Goal: Information Seeking & Learning: Learn about a topic

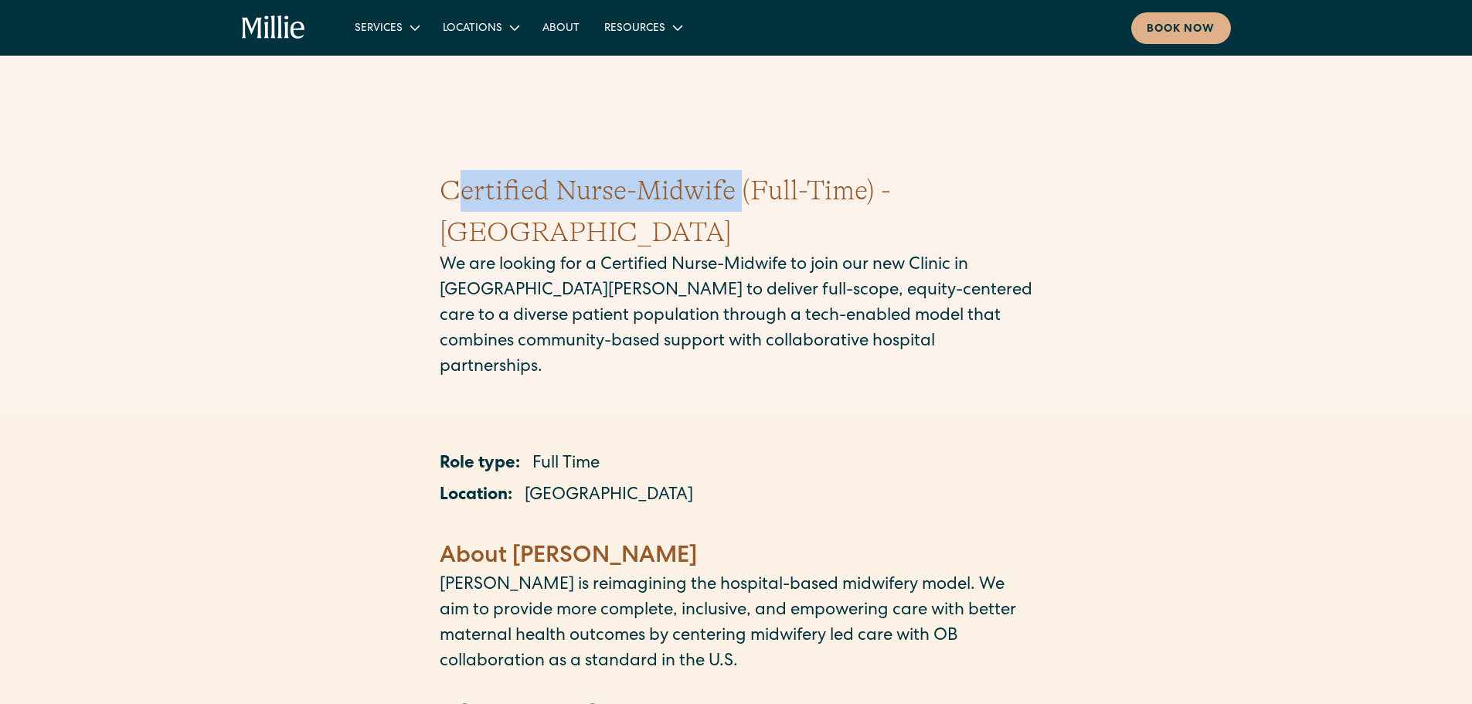
drag, startPoint x: 429, startPoint y: 189, endPoint x: 736, endPoint y: 169, distance: 308.1
click at [736, 169] on div "Certified Nurse-Midwife (Full-Time) - [GEOGRAPHIC_DATA] We are looking for a Ce…" at bounding box center [736, 275] width 1472 height 285
copy h1 "Certified Nurse-Midwife"
click at [474, 275] on p "We are looking for a Certified Nurse-Midwife to join our new Clinic in [GEOGRAP…" at bounding box center [736, 316] width 593 height 127
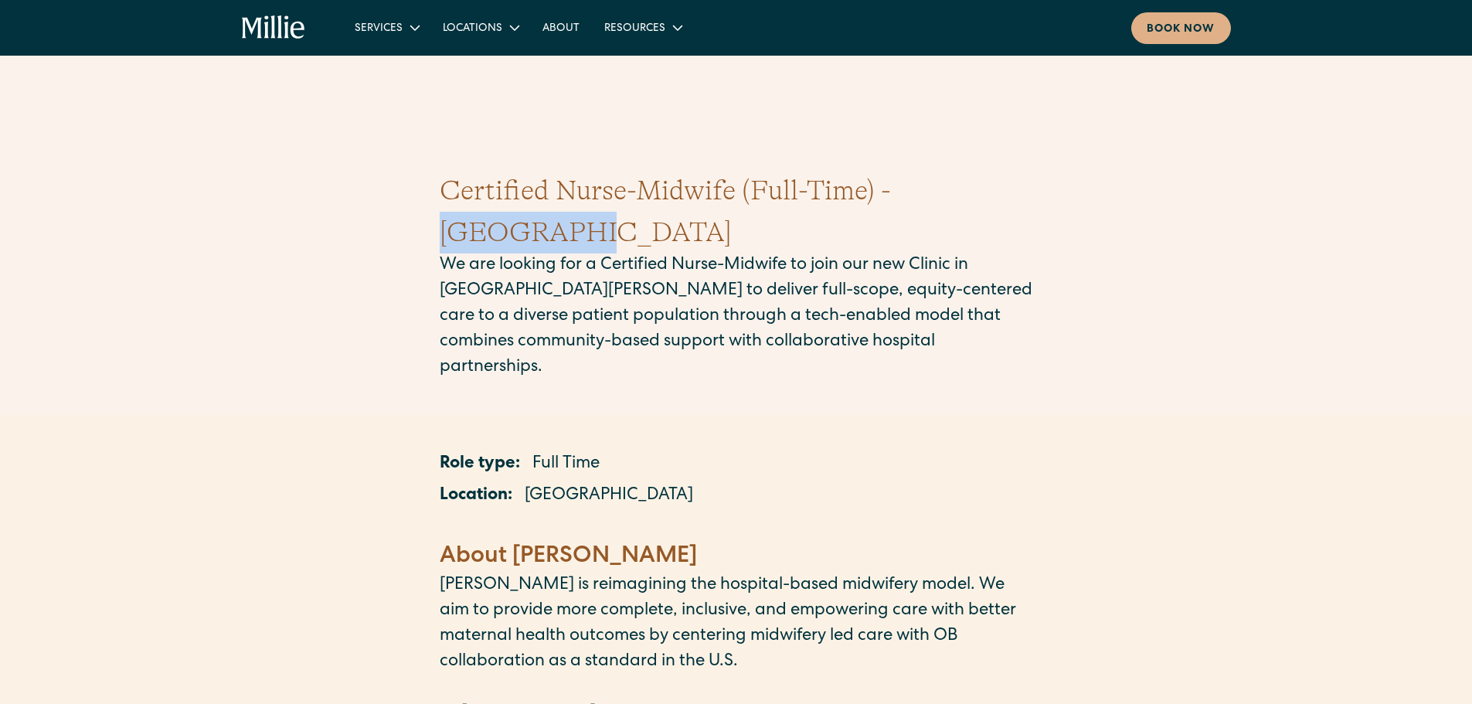
drag, startPoint x: 897, startPoint y: 194, endPoint x: 1022, endPoint y: 192, distance: 125.2
click at [1022, 192] on h1 "Certified Nurse-Midwife (Full-Time) - [GEOGRAPHIC_DATA]" at bounding box center [736, 211] width 593 height 83
copy h1 "[GEOGRAPHIC_DATA]"
drag, startPoint x: 991, startPoint y: 200, endPoint x: 936, endPoint y: 178, distance: 59.0
click at [992, 200] on h1 "Certified Nurse-Midwife (Full-Time) - [GEOGRAPHIC_DATA]" at bounding box center [736, 211] width 593 height 83
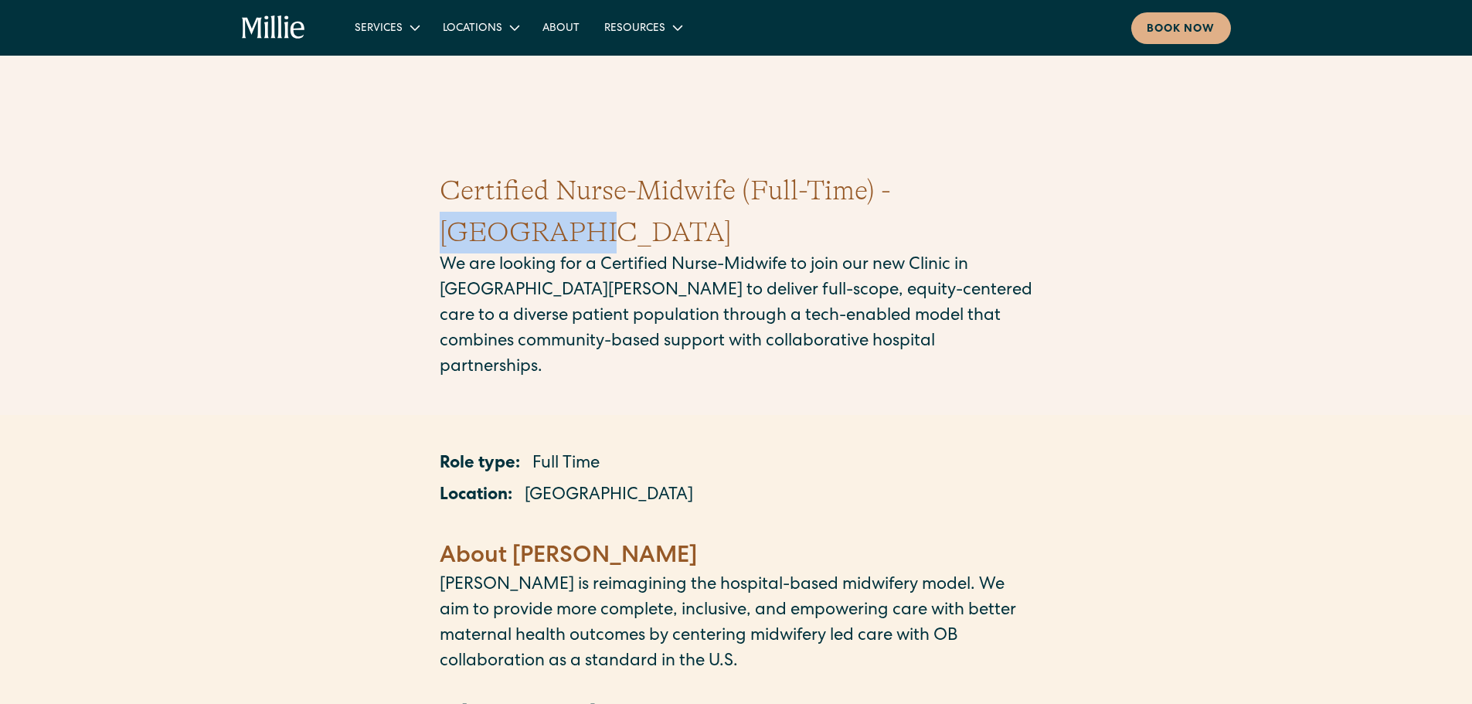
click at [928, 192] on h1 "Certified Nurse-Midwife (Full-Time) - [GEOGRAPHIC_DATA]" at bounding box center [736, 211] width 593 height 83
drag, startPoint x: 902, startPoint y: 191, endPoint x: 1022, endPoint y: 195, distance: 119.8
click at [1038, 199] on div "Certified Nurse-Midwife (Full-Time) - [GEOGRAPHIC_DATA] We are looking for a Ce…" at bounding box center [736, 275] width 1472 height 285
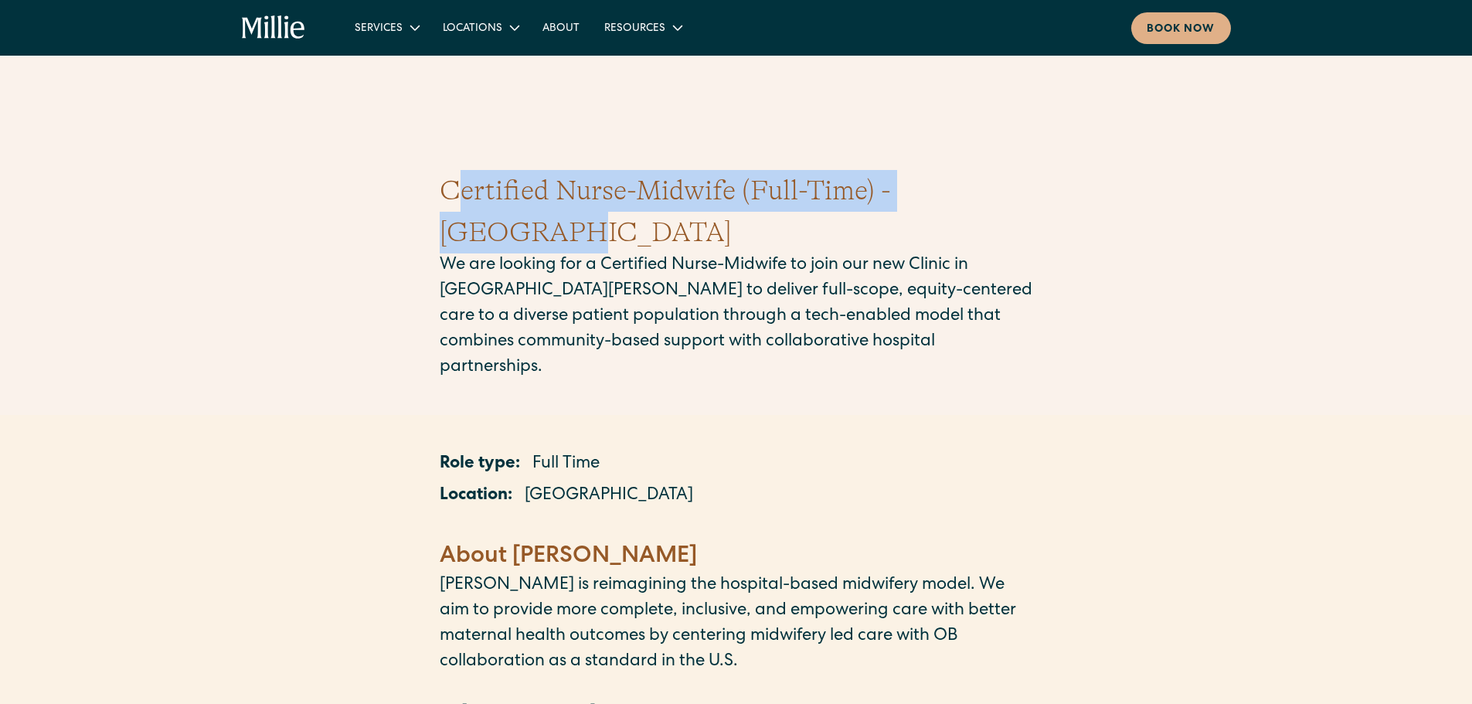
drag, startPoint x: 405, startPoint y: 168, endPoint x: 1007, endPoint y: 178, distance: 602.7
click at [1007, 178] on div "Certified Nurse-Midwife (Full-Time) - [GEOGRAPHIC_DATA] We are looking for a Ce…" at bounding box center [736, 275] width 1472 height 285
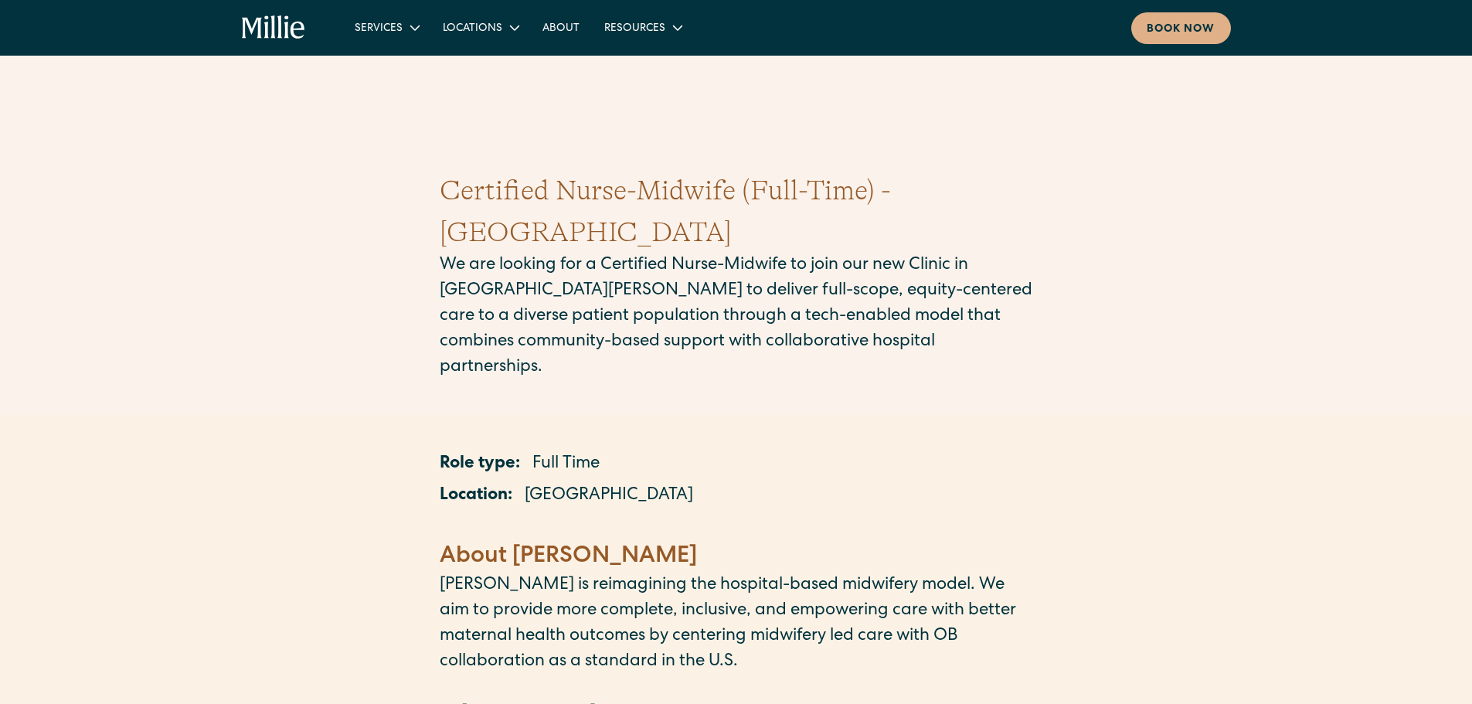
click at [923, 253] on p "We are looking for a Certified Nurse-Midwife to join our new Clinic in [GEOGRAP…" at bounding box center [736, 316] width 593 height 127
drag, startPoint x: 1000, startPoint y: 221, endPoint x: 474, endPoint y: 241, distance: 525.7
click at [474, 253] on p "We are looking for a Certified Nurse-Midwife to join our new Clinic in [GEOGRAP…" at bounding box center [736, 316] width 593 height 127
copy p "n [PERSON_NAME]"
click at [984, 279] on p "We are looking for a Certified Nurse-Midwife to join our new Clinic in [GEOGRAP…" at bounding box center [736, 316] width 593 height 127
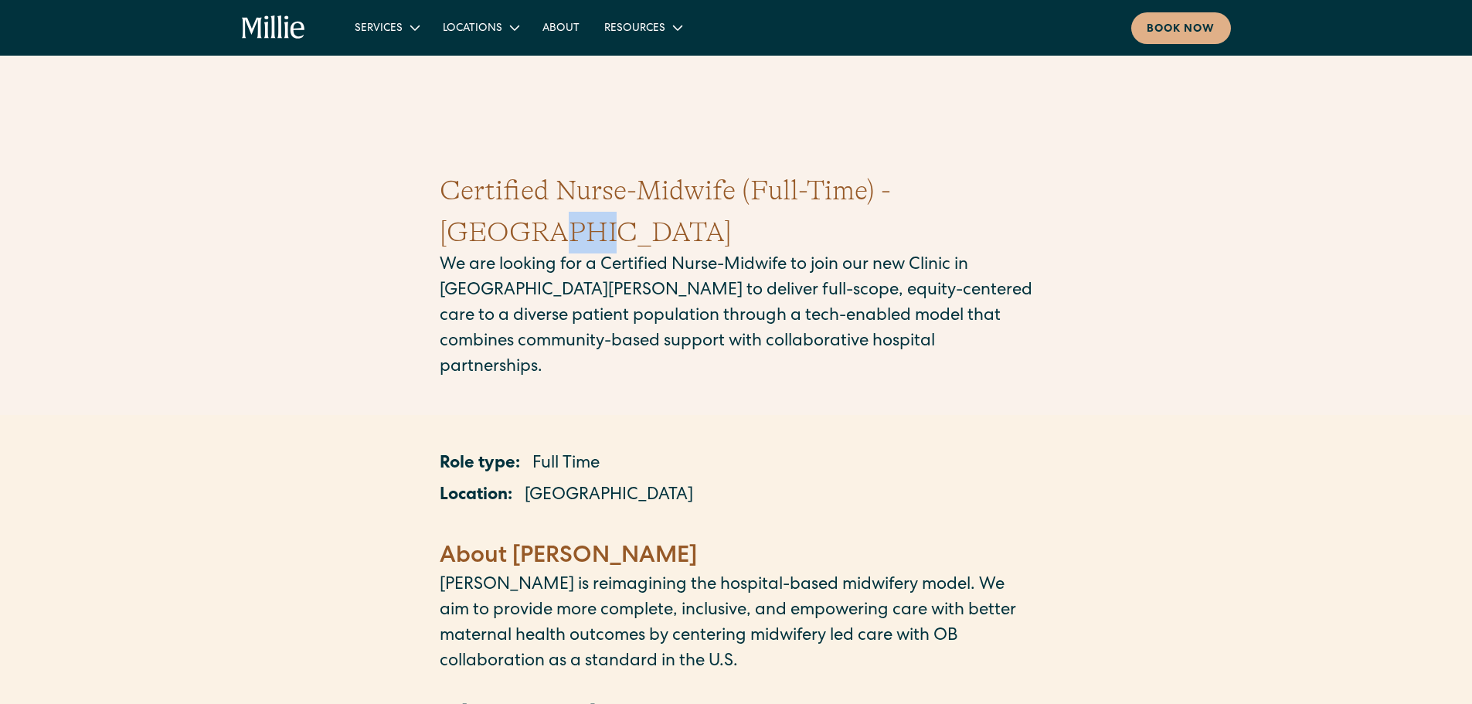
drag, startPoint x: 983, startPoint y: 210, endPoint x: 1025, endPoint y: 210, distance: 42.5
click at [1025, 210] on h1 "Certified Nurse-Midwife (Full-Time) - [GEOGRAPHIC_DATA]" at bounding box center [736, 211] width 593 height 83
click at [997, 253] on p "We are looking for a Certified Nurse-Midwife to join our new Clinic in [GEOGRAP…" at bounding box center [736, 316] width 593 height 127
drag, startPoint x: 978, startPoint y: 220, endPoint x: 476, endPoint y: 252, distance: 503.2
click at [476, 253] on p "We are looking for a Certified Nurse-Midwife to join our new Clinic in [GEOGRAP…" at bounding box center [736, 316] width 593 height 127
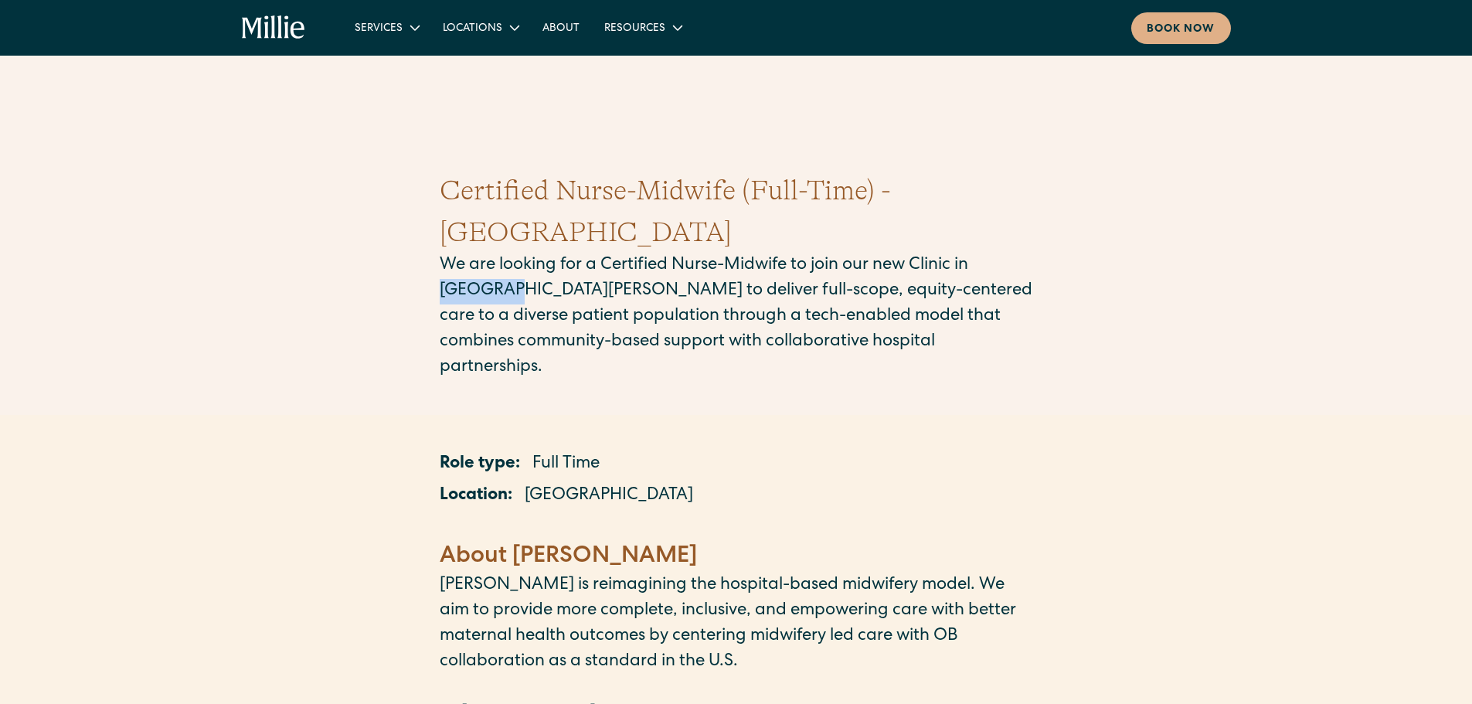
copy p "[GEOGRAPHIC_DATA][PERSON_NAME]"
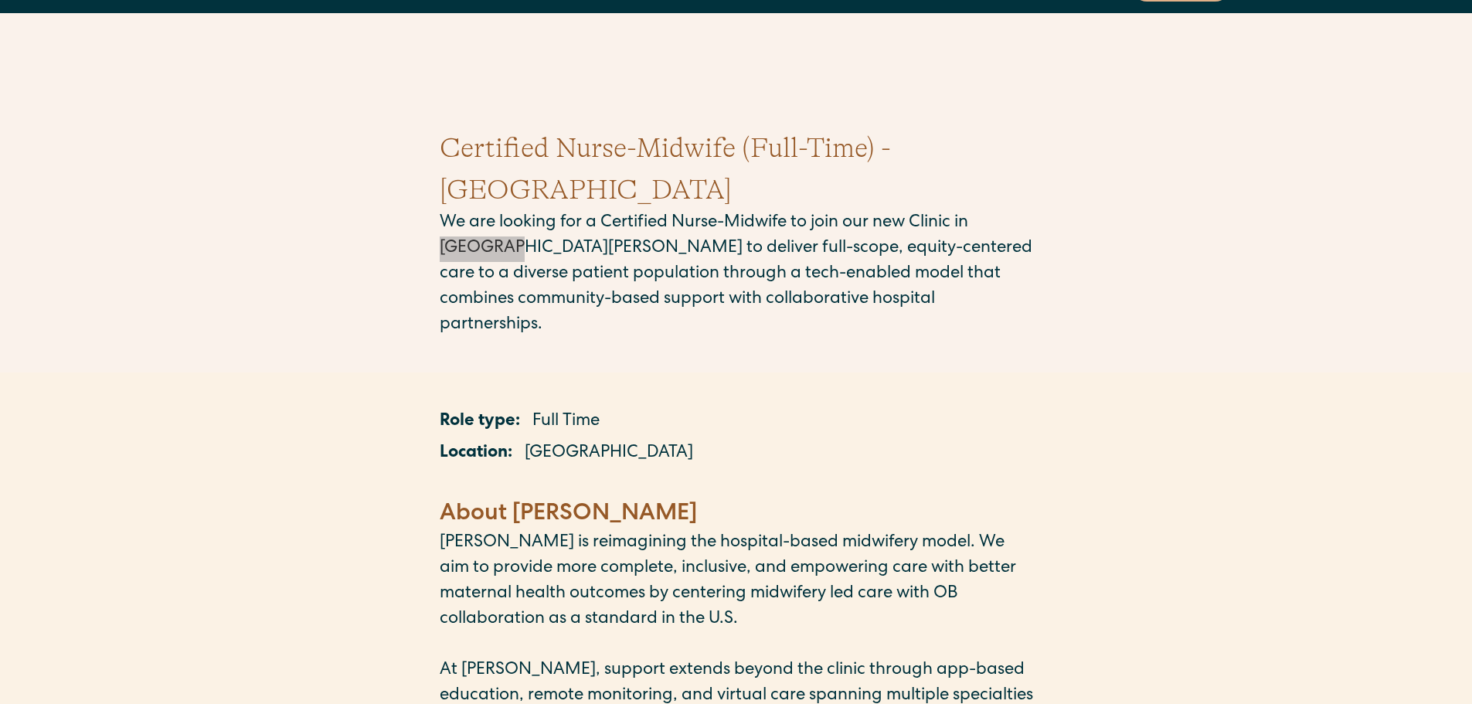
scroll to position [77, 0]
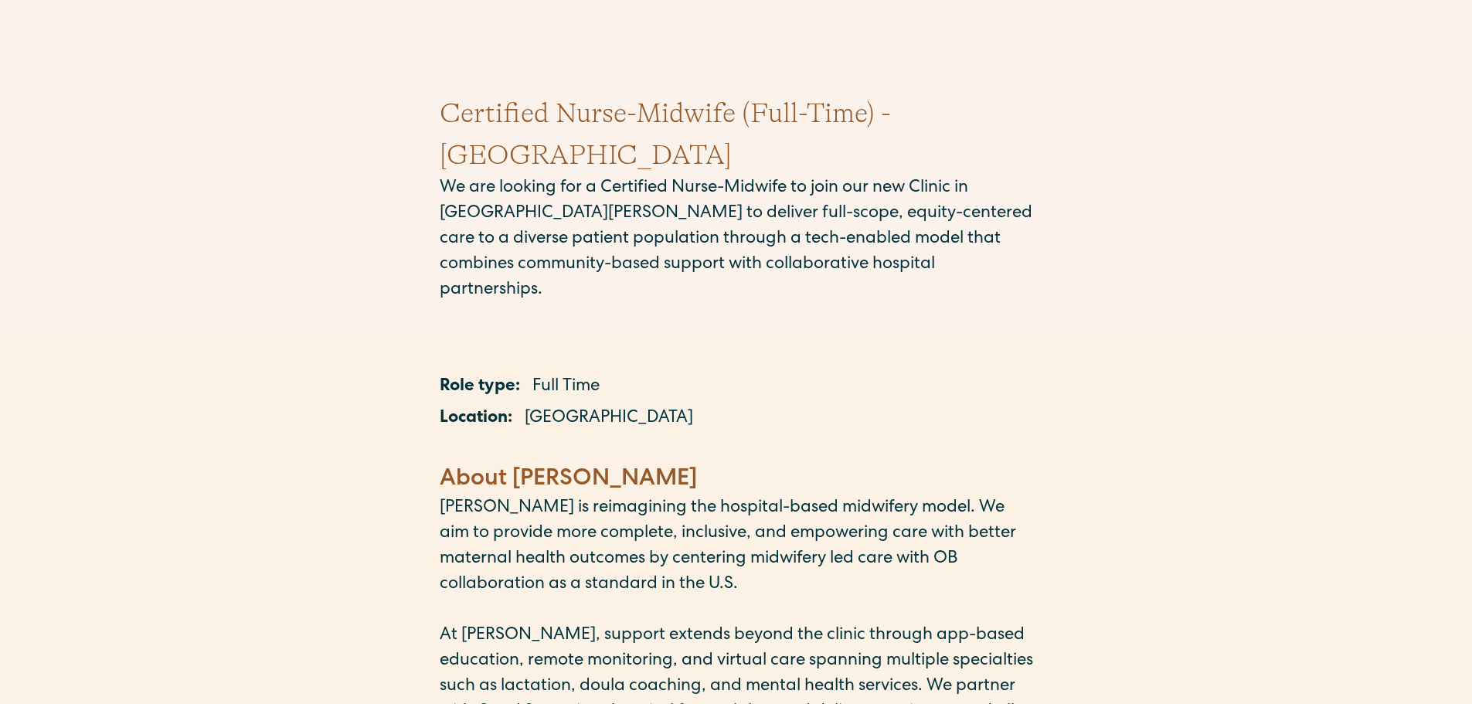
drag, startPoint x: 790, startPoint y: 496, endPoint x: 917, endPoint y: 501, distance: 127.6
click at [848, 501] on p "[PERSON_NAME] is reimagining the hospital-based midwifery model. We aim to prov…" at bounding box center [736, 547] width 593 height 102
click at [917, 501] on p "[PERSON_NAME] is reimagining the hospital-based midwifery model. We aim to prov…" at bounding box center [736, 547] width 593 height 102
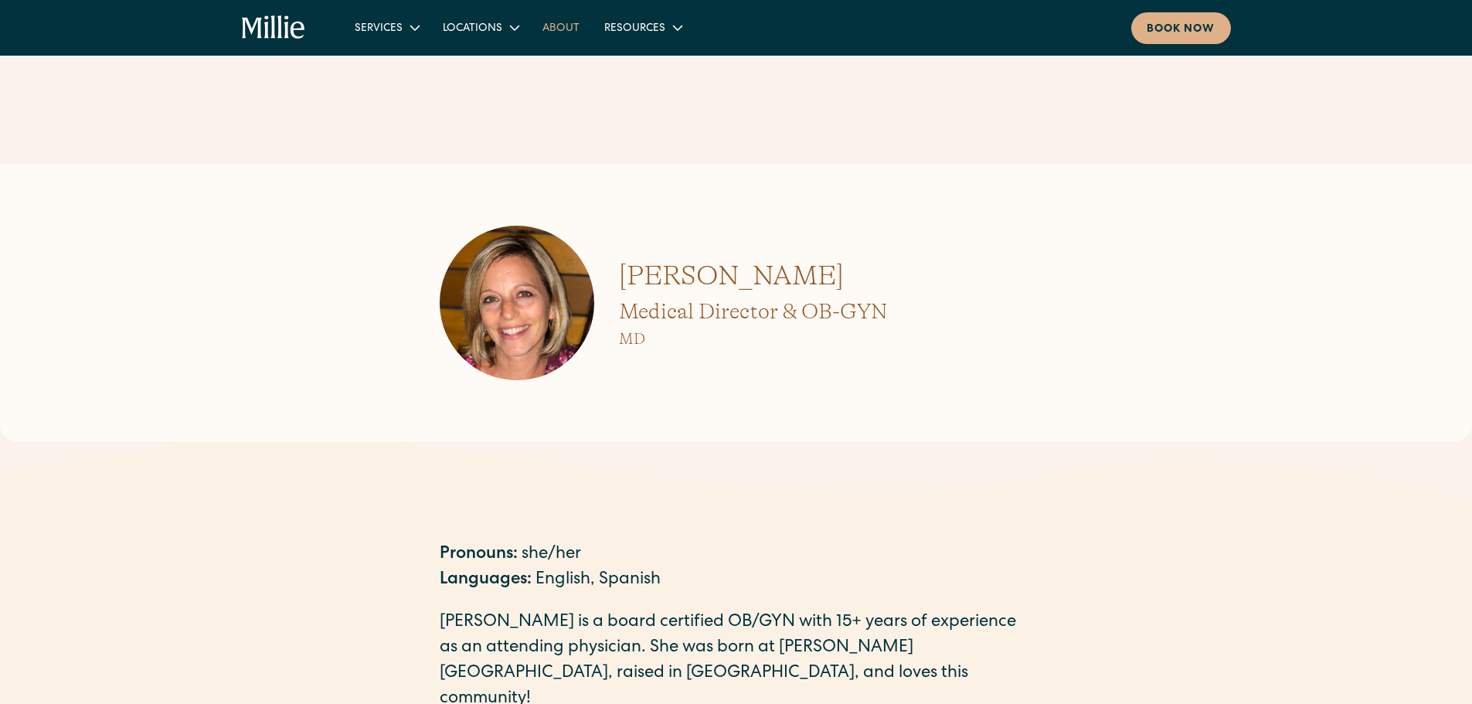
click at [568, 23] on link "About" at bounding box center [561, 27] width 62 height 25
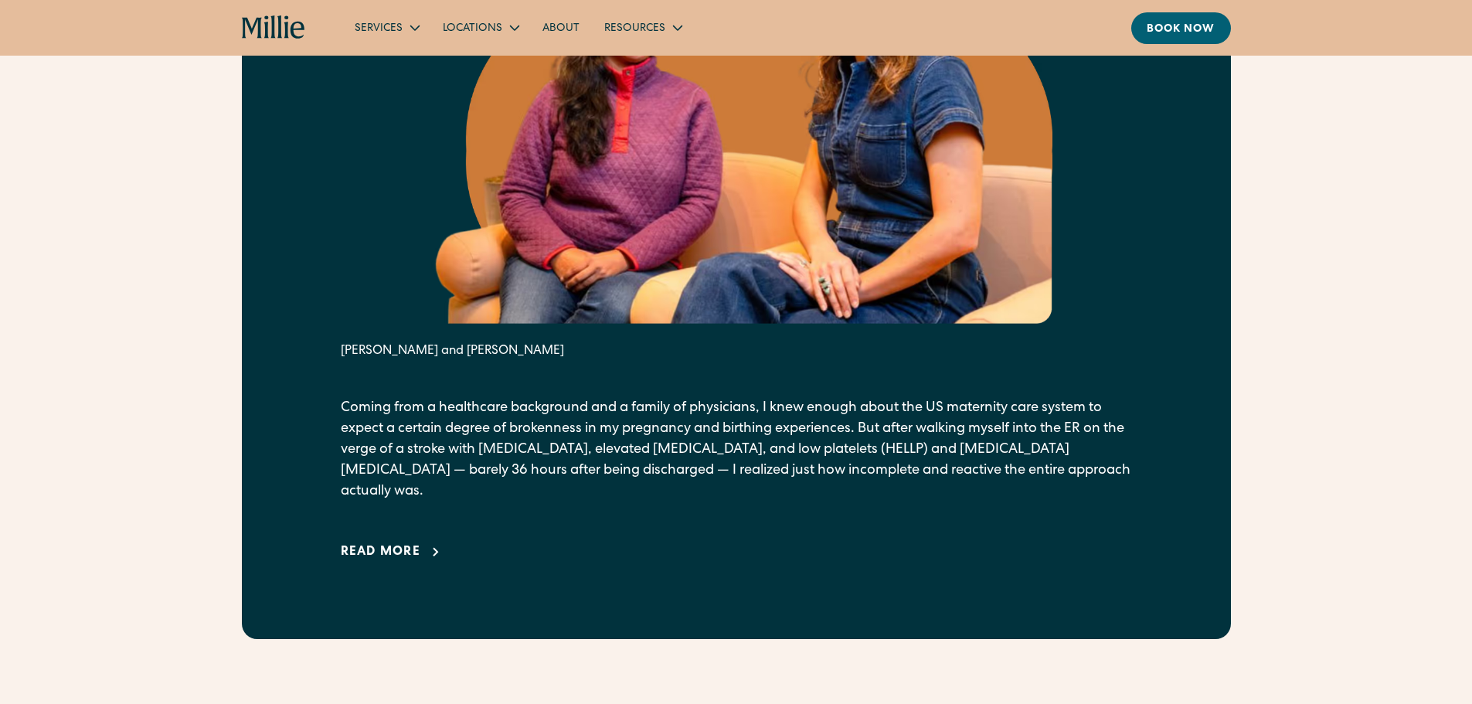
scroll to position [2898, 0]
